Goal: Navigation & Orientation: Understand site structure

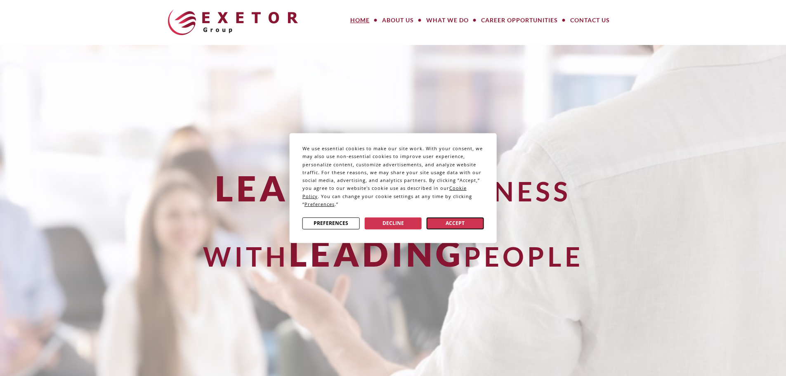
drag, startPoint x: 469, startPoint y: 225, endPoint x: 521, endPoint y: 203, distance: 56.7
click at [468, 225] on button "Accept" at bounding box center [455, 223] width 57 height 12
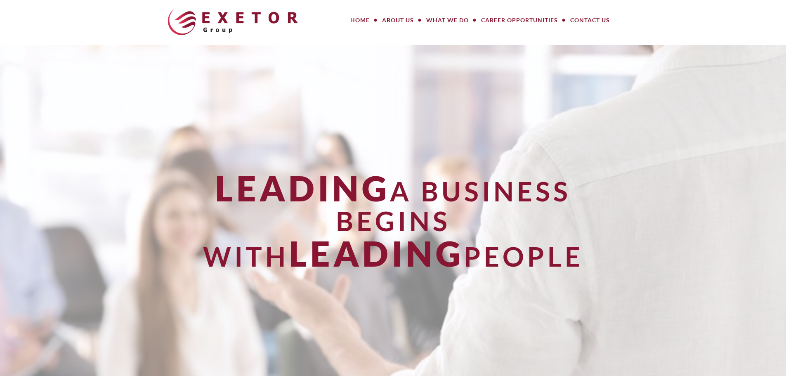
click at [357, 19] on link "Home" at bounding box center [360, 20] width 32 height 17
click at [443, 18] on link "What We Do" at bounding box center [447, 20] width 55 height 17
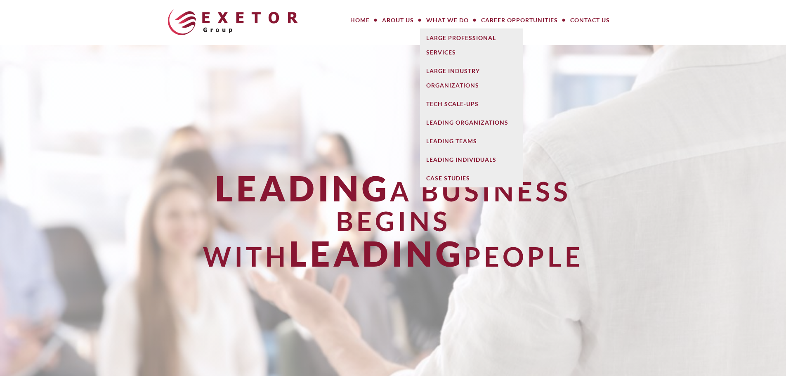
click at [442, 22] on link "What We Do" at bounding box center [447, 20] width 55 height 17
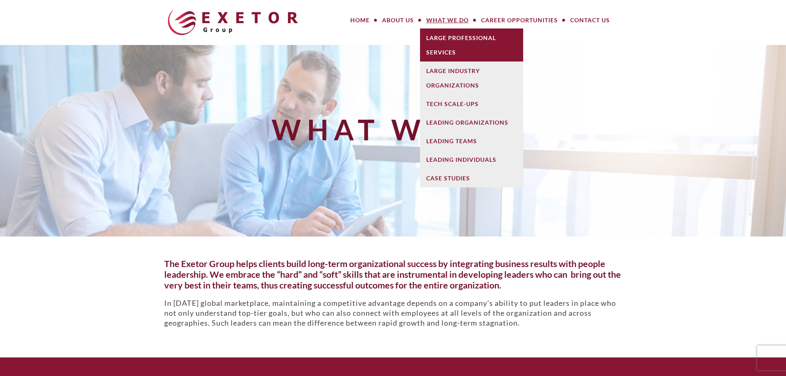
click at [447, 42] on link "Large Professional Services" at bounding box center [471, 44] width 103 height 33
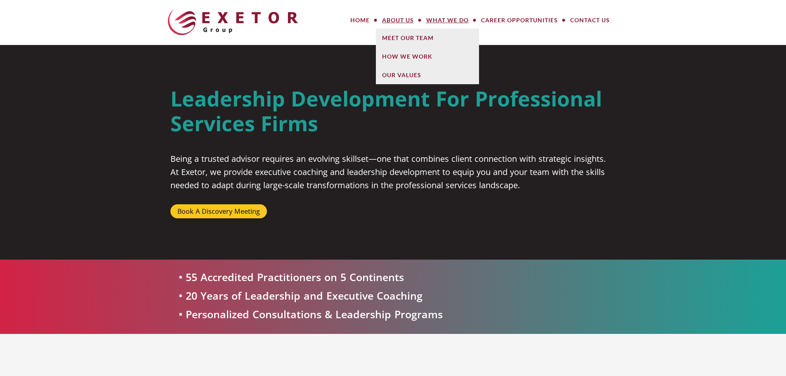
click at [395, 21] on link "About Us" at bounding box center [398, 20] width 44 height 17
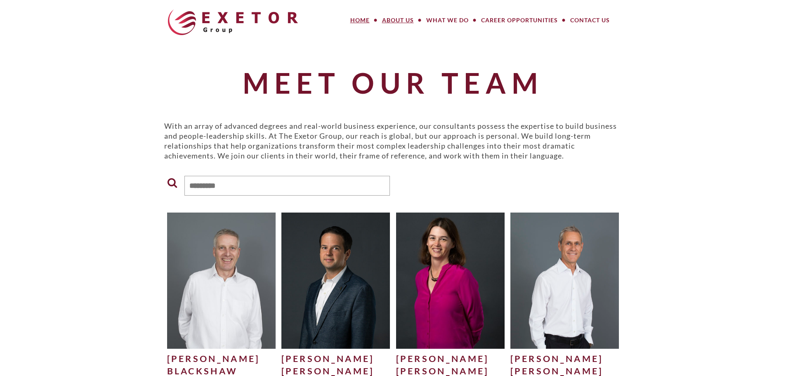
click at [360, 19] on link "Home" at bounding box center [360, 20] width 32 height 17
